Goal: Transaction & Acquisition: Purchase product/service

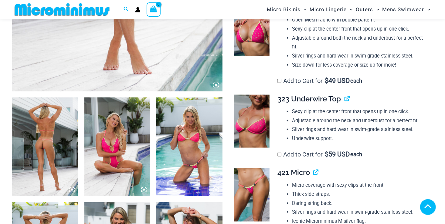
scroll to position [279, 0]
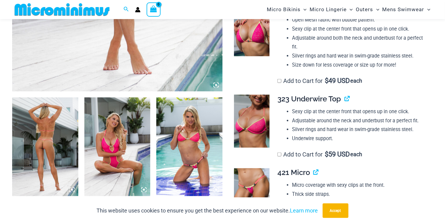
click at [48, 159] on img at bounding box center [45, 147] width 66 height 99
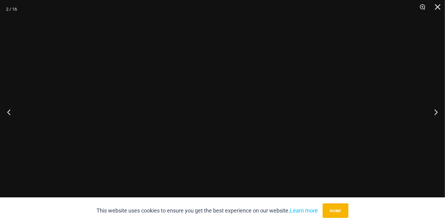
click at [48, 159] on div at bounding box center [222, 112] width 445 height 224
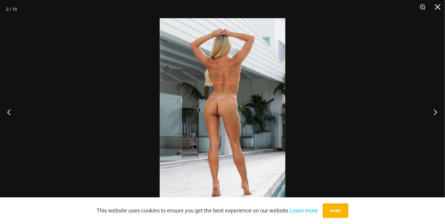
click at [432, 110] on button "Next" at bounding box center [433, 112] width 23 height 30
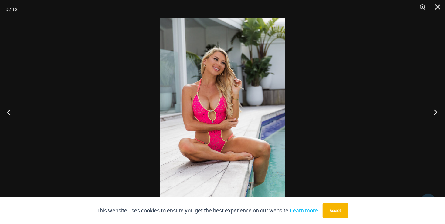
click at [432, 110] on button "Next" at bounding box center [433, 112] width 23 height 30
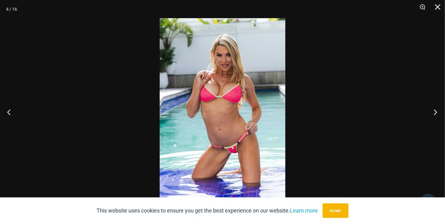
click at [432, 110] on button "Next" at bounding box center [433, 112] width 23 height 30
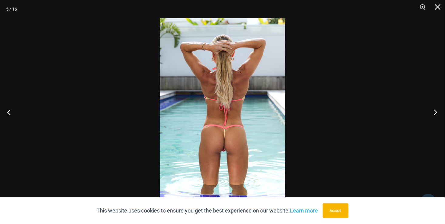
click at [432, 110] on button "Next" at bounding box center [433, 112] width 23 height 30
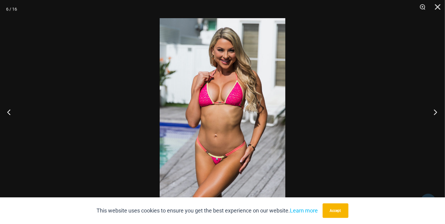
click at [432, 110] on button "Next" at bounding box center [433, 112] width 23 height 30
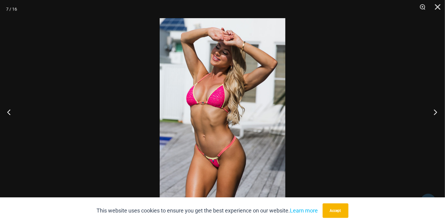
click at [432, 110] on button "Next" at bounding box center [433, 112] width 23 height 30
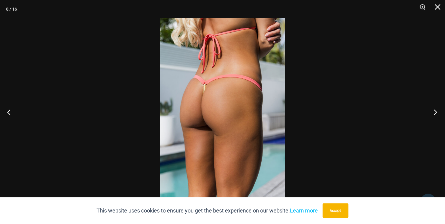
click at [432, 110] on button "Next" at bounding box center [433, 112] width 23 height 30
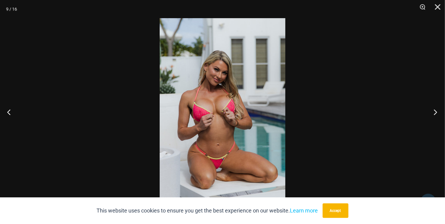
click at [432, 110] on button "Next" at bounding box center [433, 112] width 23 height 30
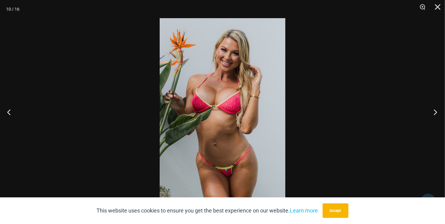
click at [432, 110] on button "Next" at bounding box center [433, 112] width 23 height 30
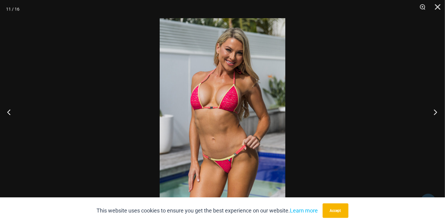
click at [432, 110] on button "Next" at bounding box center [433, 112] width 23 height 30
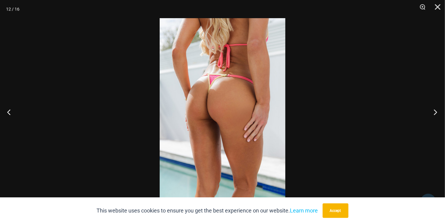
click at [432, 110] on button "Next" at bounding box center [433, 112] width 23 height 30
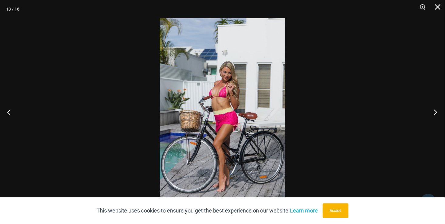
click at [432, 110] on button "Next" at bounding box center [433, 112] width 23 height 30
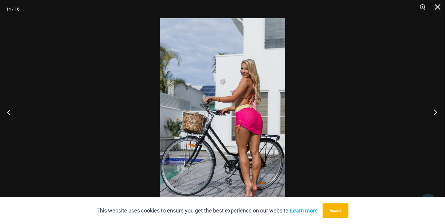
click at [432, 110] on button "Next" at bounding box center [433, 112] width 23 height 30
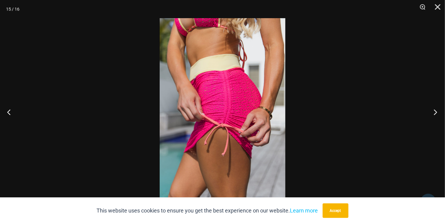
click at [432, 110] on button "Next" at bounding box center [433, 112] width 23 height 30
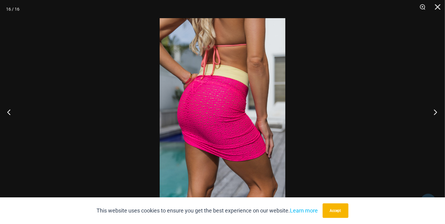
click at [432, 110] on button "Next" at bounding box center [433, 112] width 23 height 30
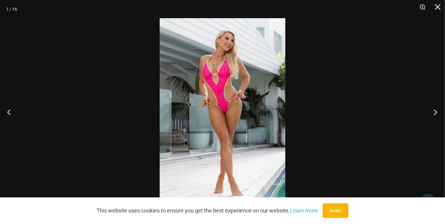
click at [432, 110] on button "Next" at bounding box center [433, 112] width 23 height 30
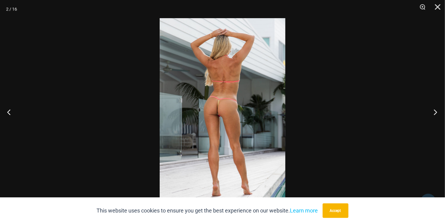
click at [432, 110] on button "Next" at bounding box center [433, 112] width 23 height 30
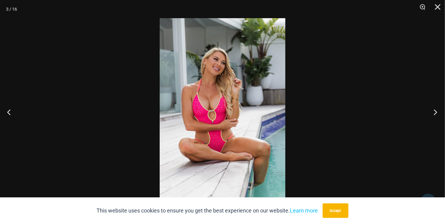
click at [432, 110] on button "Next" at bounding box center [433, 112] width 23 height 30
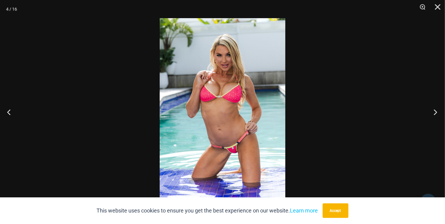
click at [432, 110] on button "Next" at bounding box center [433, 112] width 23 height 30
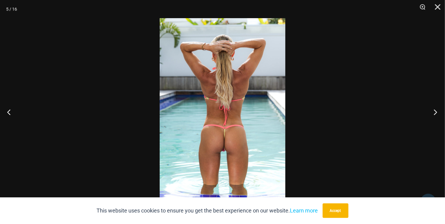
click at [432, 110] on button "Next" at bounding box center [433, 112] width 23 height 30
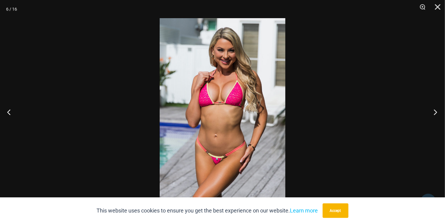
click at [432, 110] on button "Next" at bounding box center [433, 112] width 23 height 30
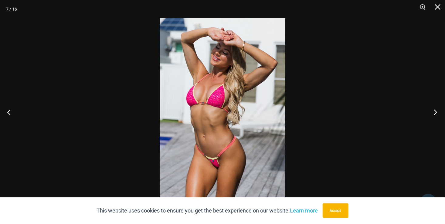
click at [432, 110] on button "Next" at bounding box center [433, 112] width 23 height 30
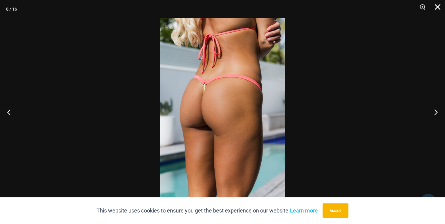
click at [440, 8] on button "Close" at bounding box center [435, 9] width 15 height 18
